Goal: Navigation & Orientation: Find specific page/section

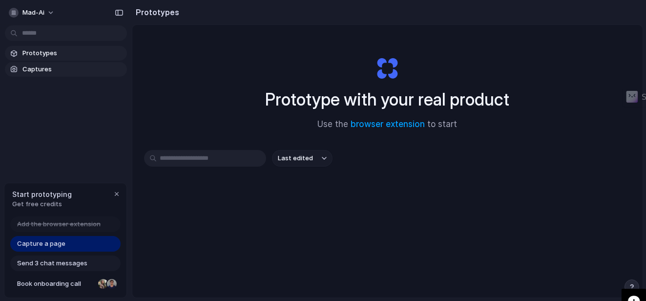
click at [48, 71] on span "Captures" at bounding box center [72, 69] width 101 height 10
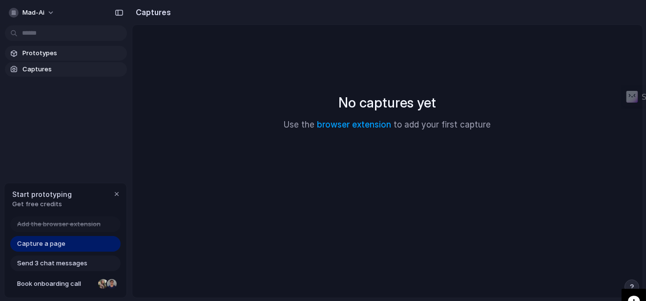
click at [52, 53] on span "Prototypes" at bounding box center [72, 53] width 101 height 10
